Goal: Find specific page/section: Find specific page/section

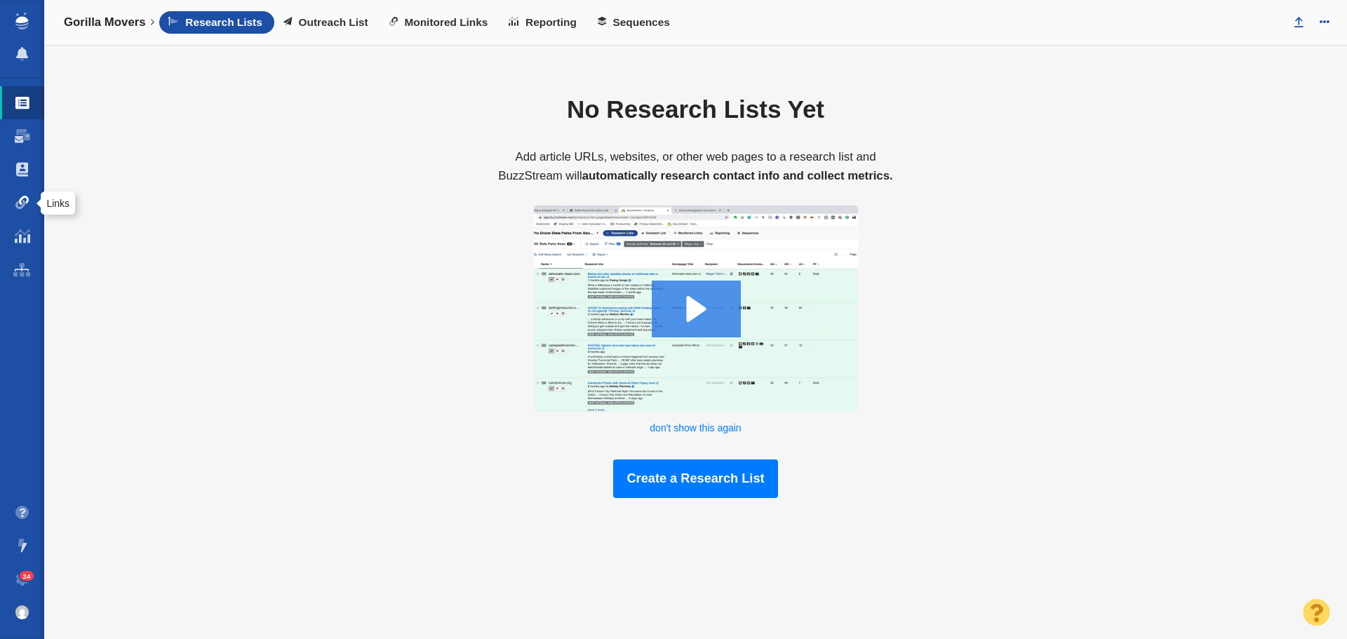
click at [20, 197] on span at bounding box center [22, 203] width 14 height 14
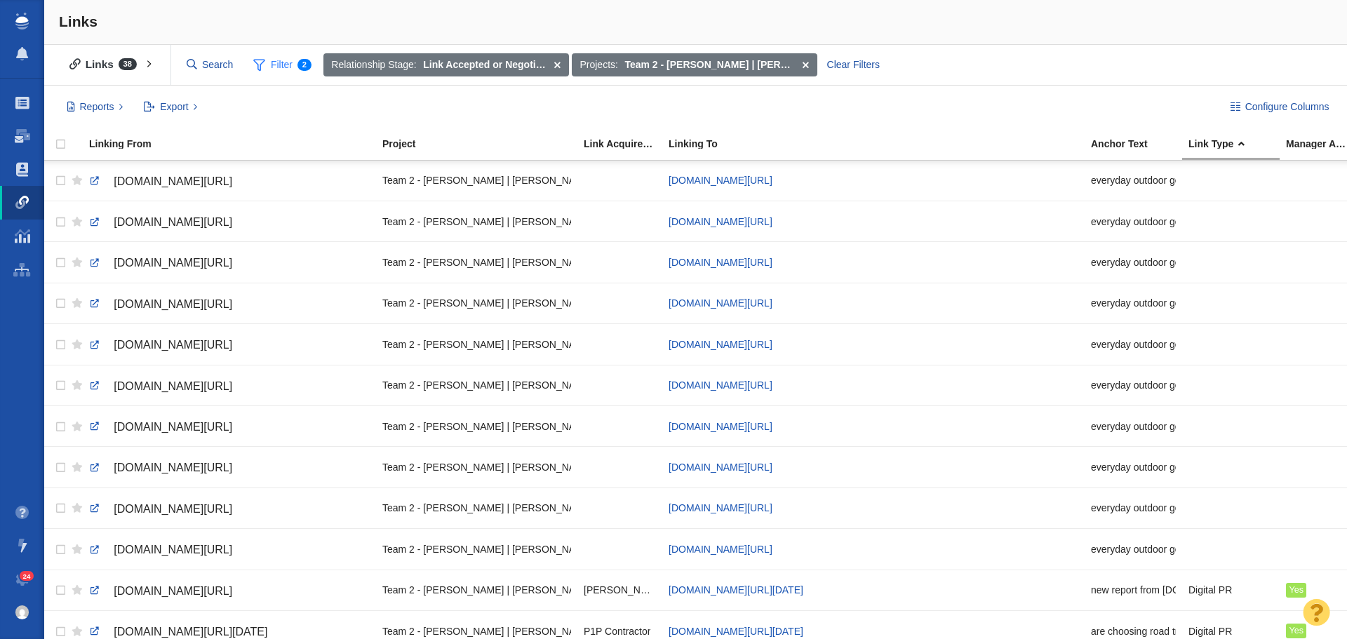
click at [282, 65] on span "Filter 2" at bounding box center [282, 65] width 74 height 27
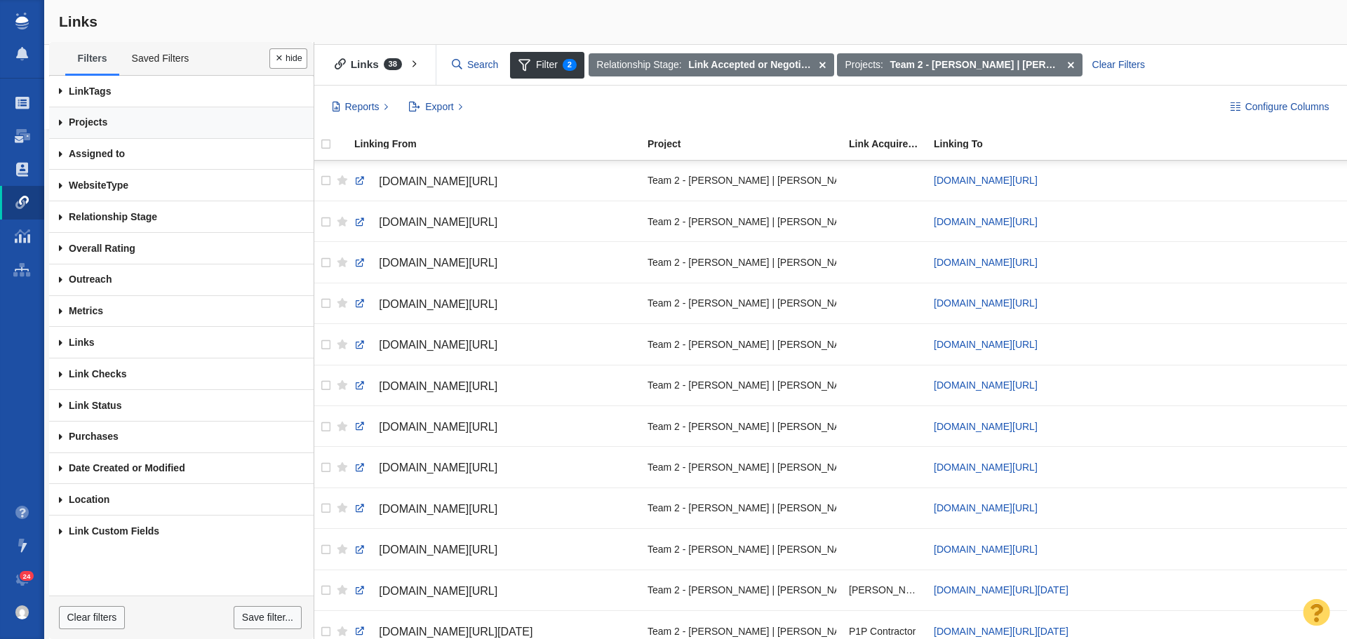
click at [114, 117] on link "Projects" at bounding box center [181, 123] width 265 height 32
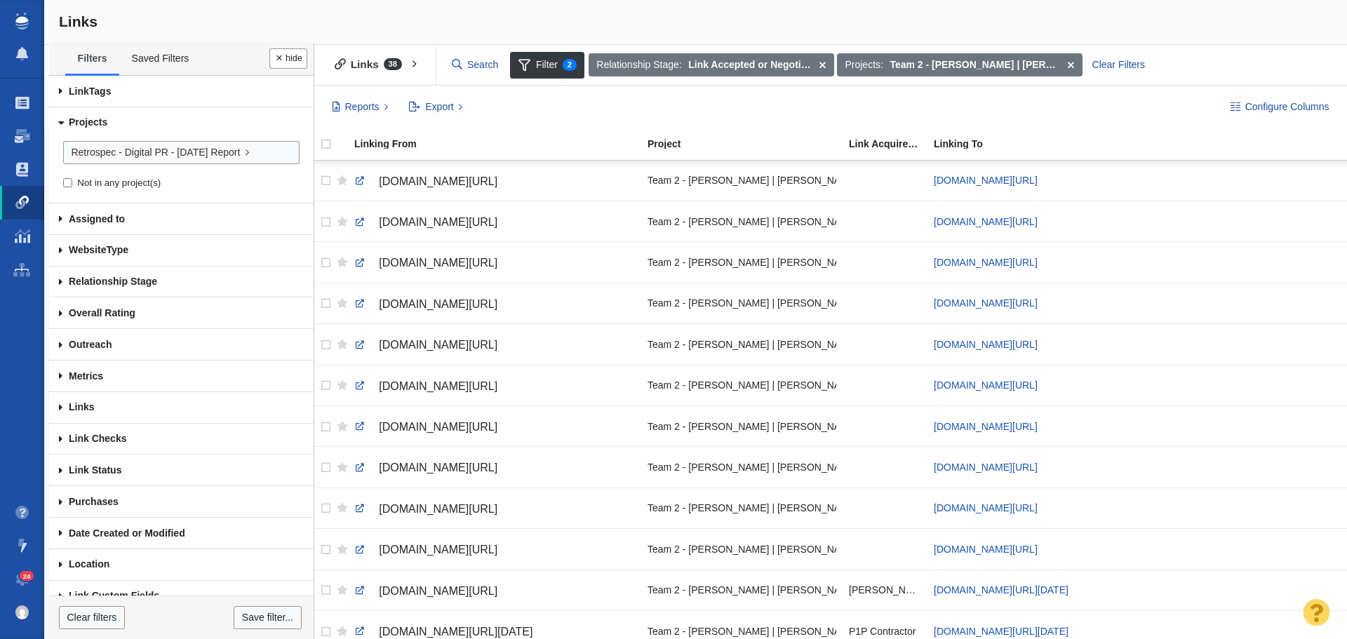
click at [661, 112] on div "Reports Links Report Spend Report Purchase Detail Report Export All Fields Cust…" at bounding box center [766, 107] width 884 height 24
click at [279, 59] on button "Done" at bounding box center [288, 58] width 38 height 20
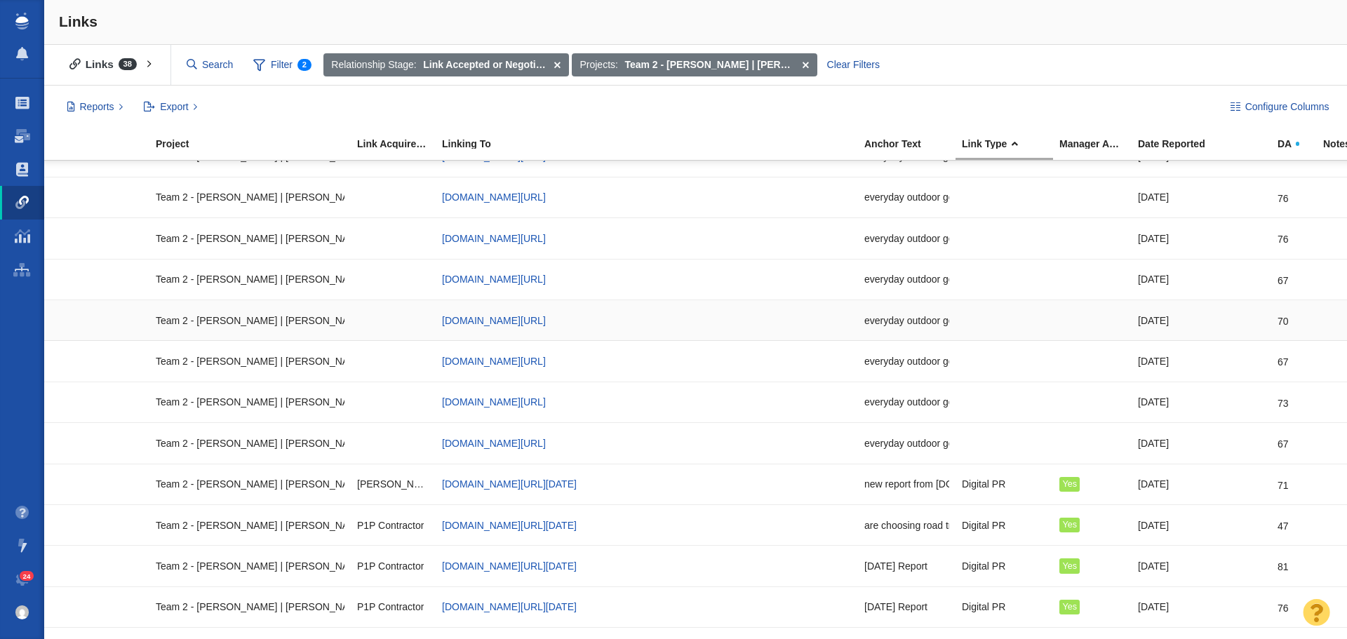
scroll to position [0, 227]
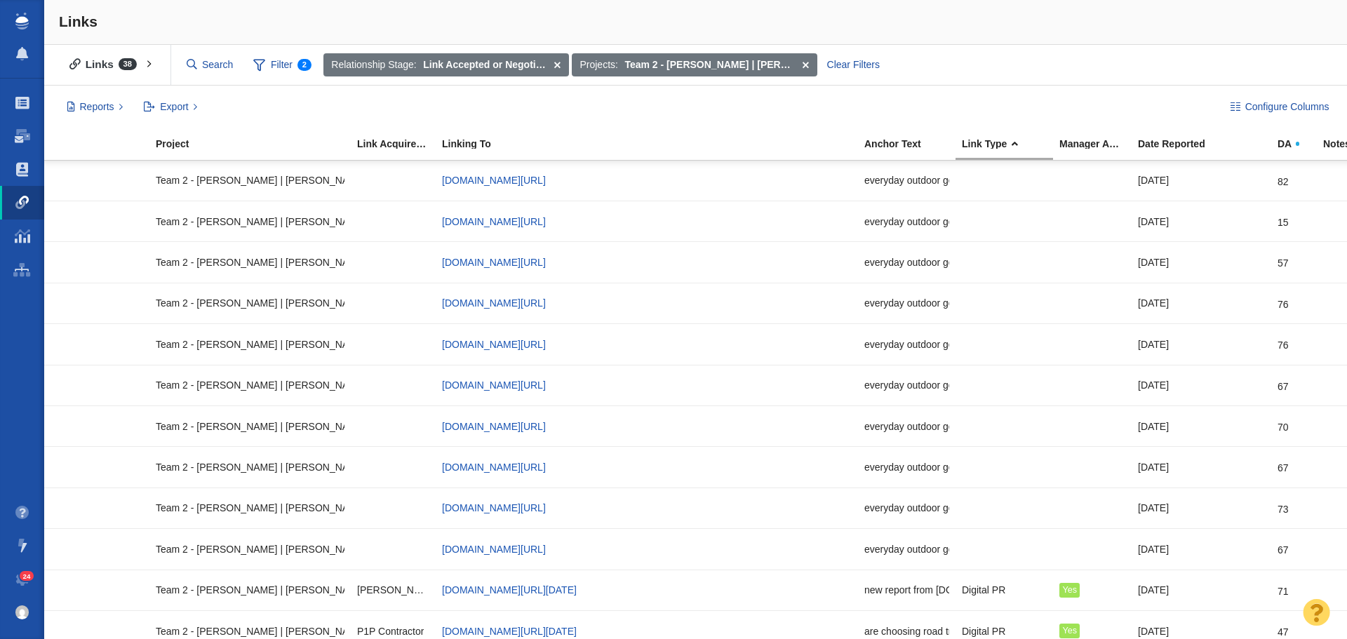
click at [1008, 24] on div "Links" at bounding box center [695, 22] width 1303 height 45
click at [1022, 20] on div "Links" at bounding box center [695, 22] width 1303 height 45
